Goal: Information Seeking & Learning: Learn about a topic

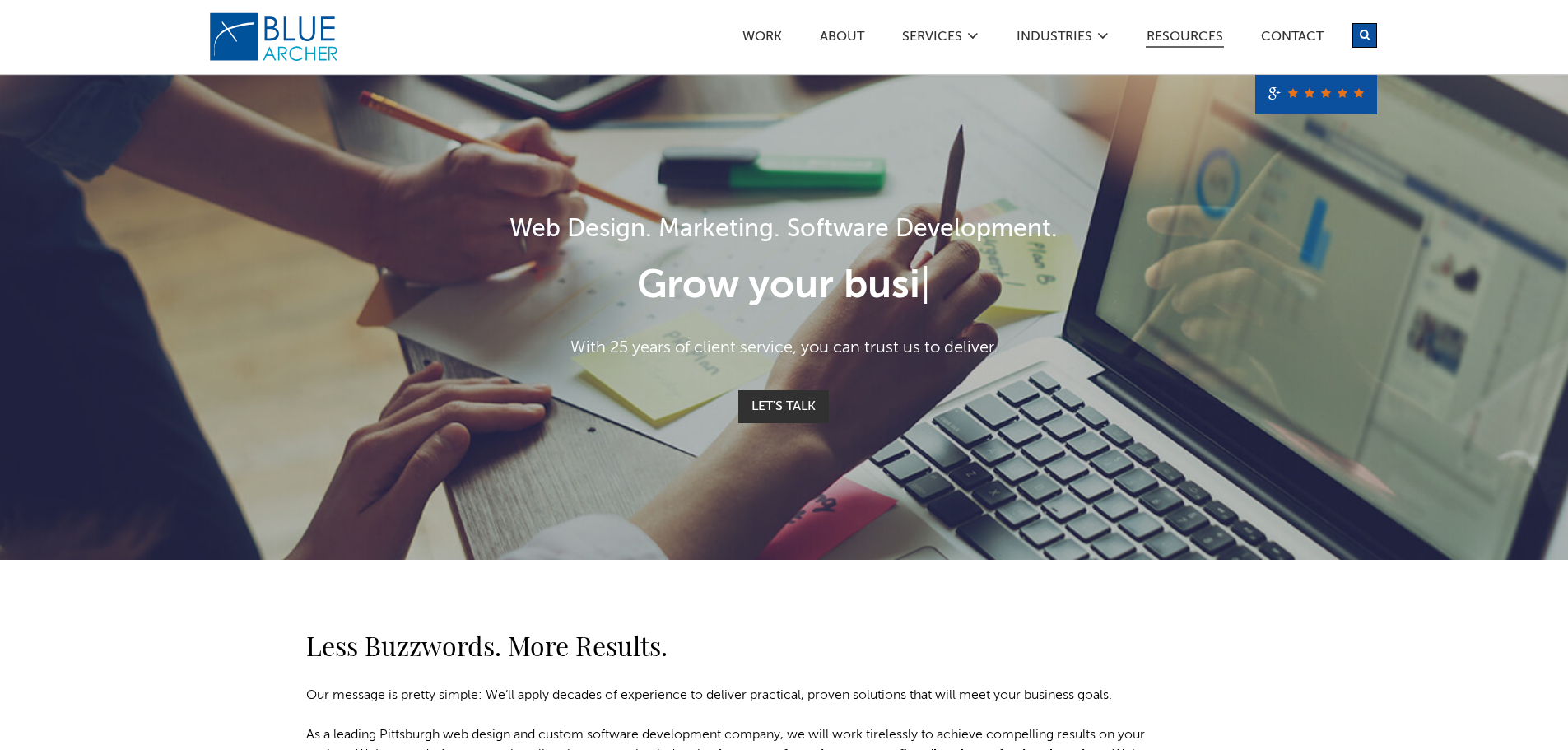
click at [1191, 30] on link "Resources" at bounding box center [1185, 39] width 78 height 18
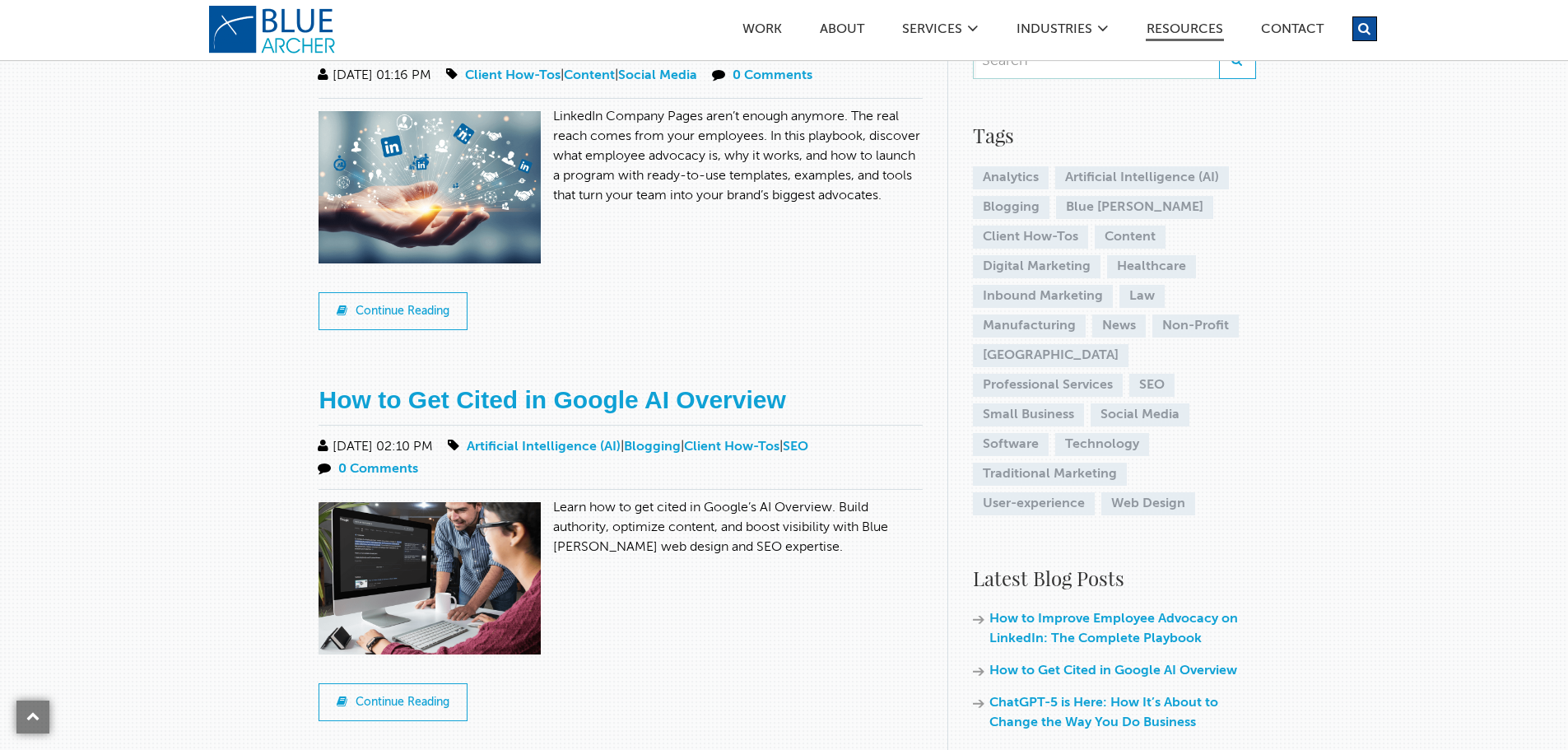
scroll to position [330, 0]
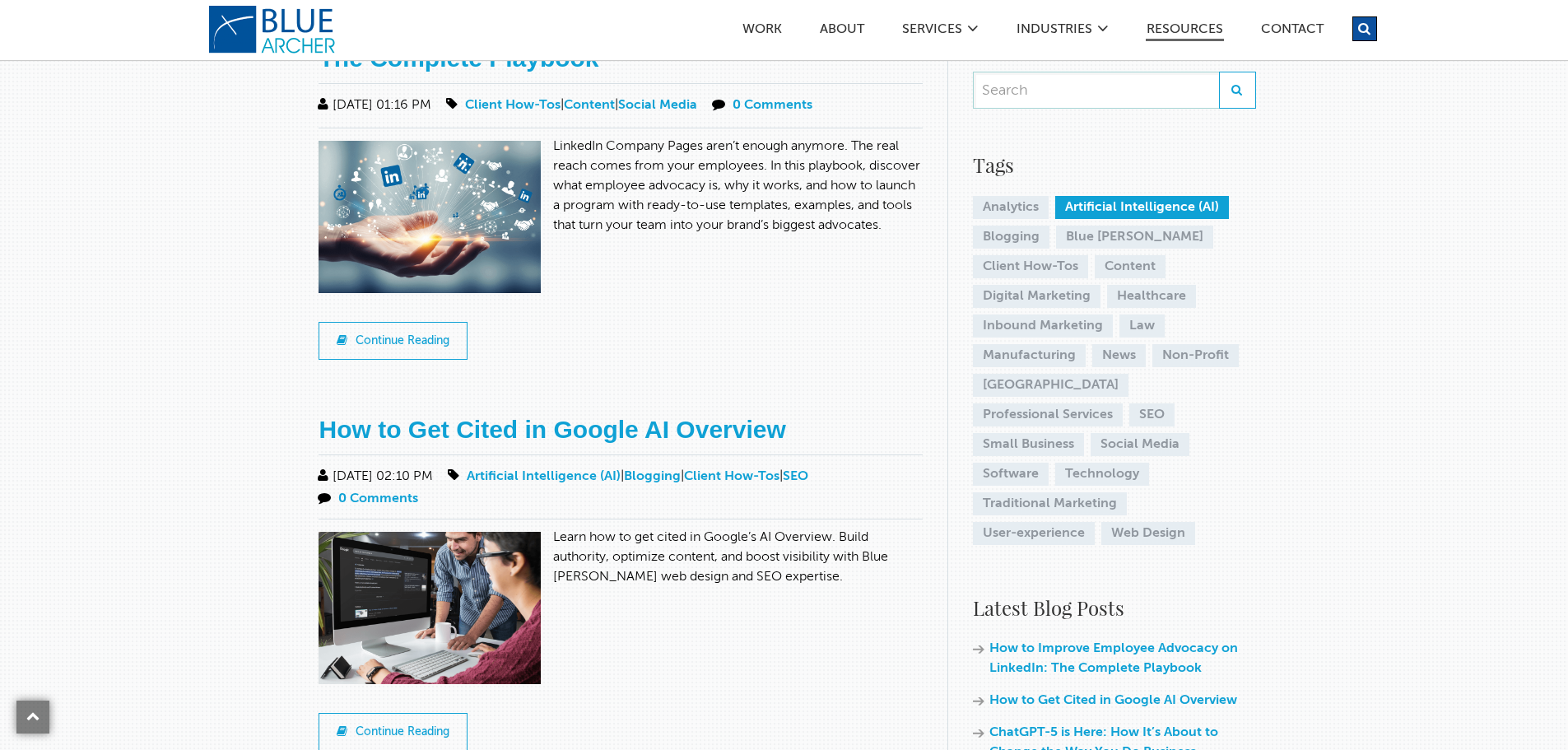
click at [1080, 196] on link "Artificial Intelligence (AI)" at bounding box center [1142, 208] width 174 height 23
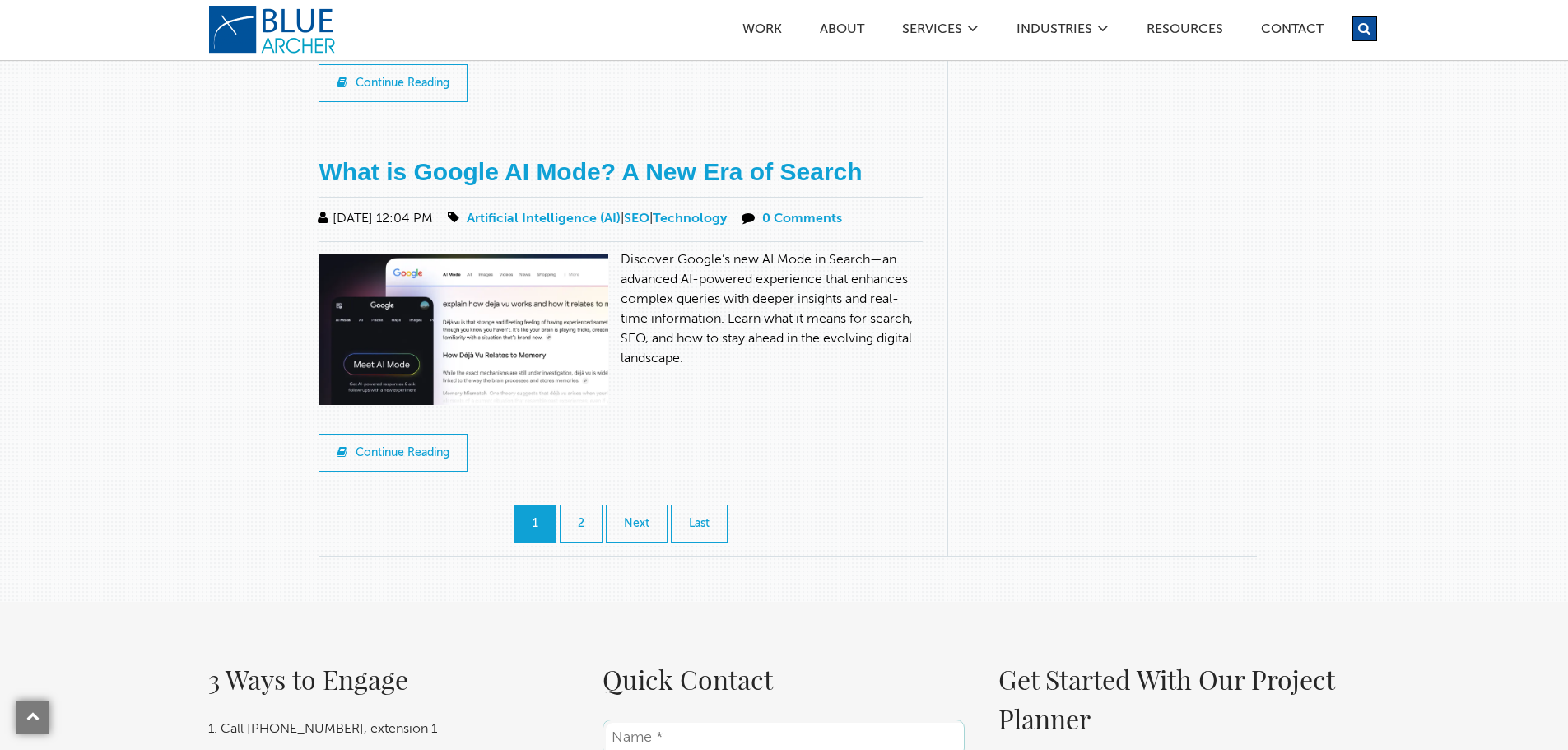
scroll to position [1811, 0]
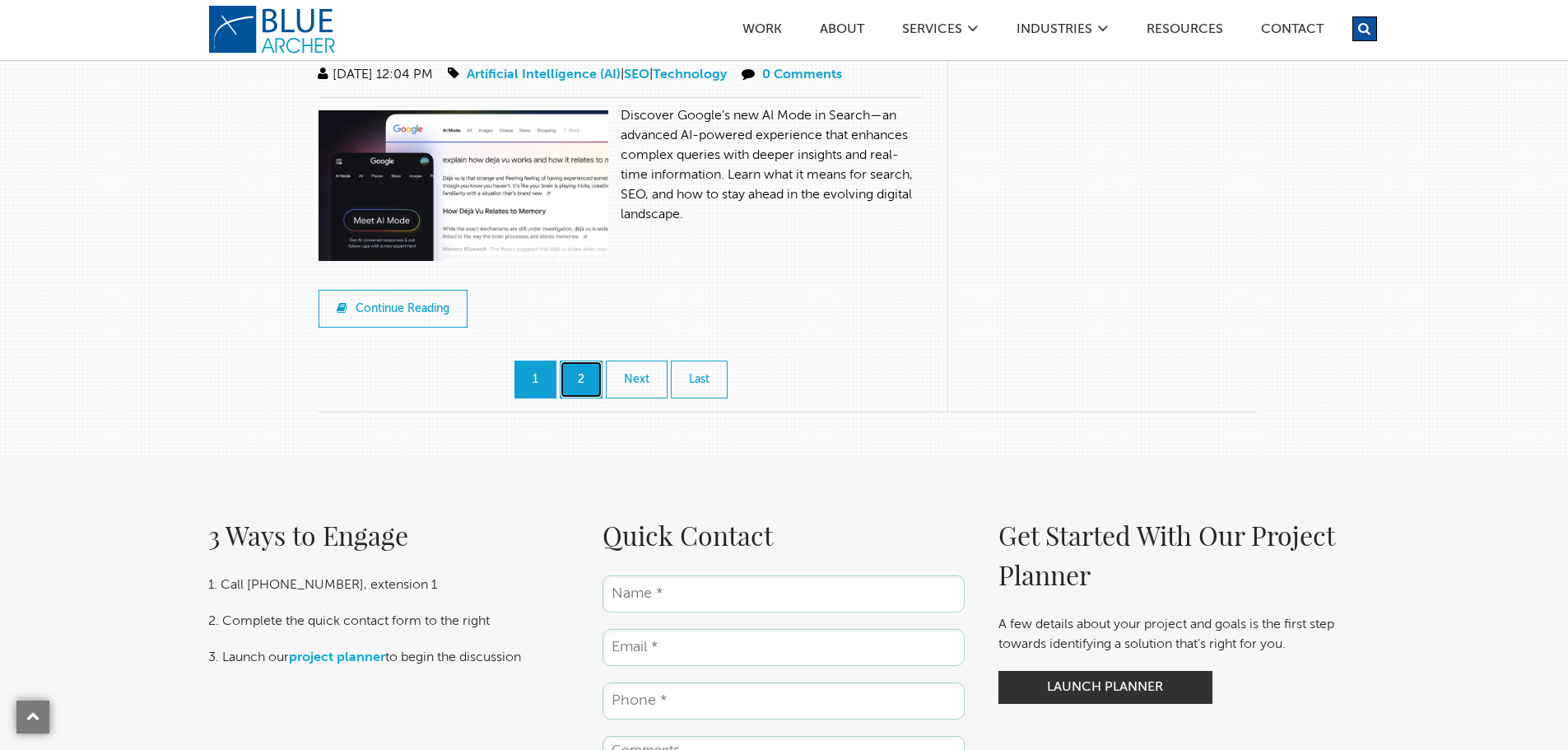
click at [578, 383] on link "2" at bounding box center [581, 379] width 43 height 38
